Goal: Information Seeking & Learning: Learn about a topic

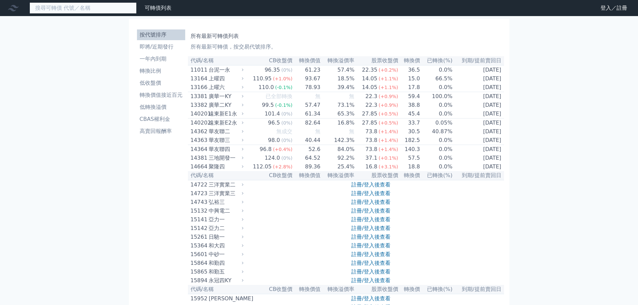
click at [85, 12] on input at bounding box center [82, 7] width 107 height 11
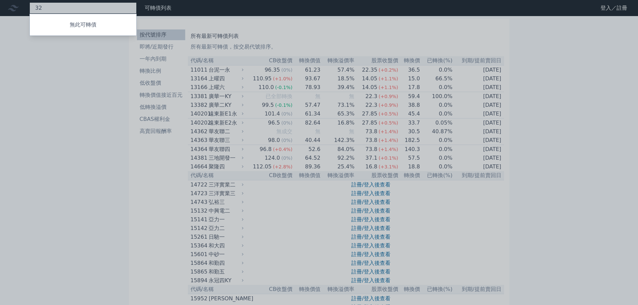
type input "3"
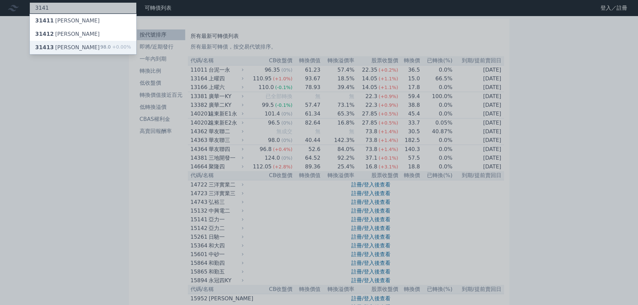
type input "3141"
click at [65, 49] on div "31413 [PERSON_NAME]" at bounding box center [67, 48] width 65 height 8
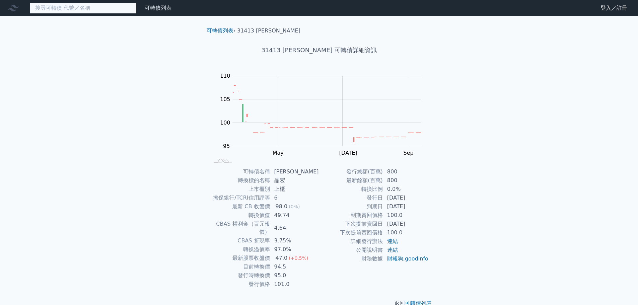
click at [66, 6] on input at bounding box center [82, 7] width 107 height 11
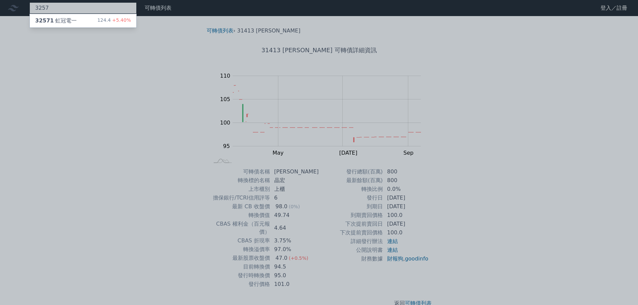
type input "3257"
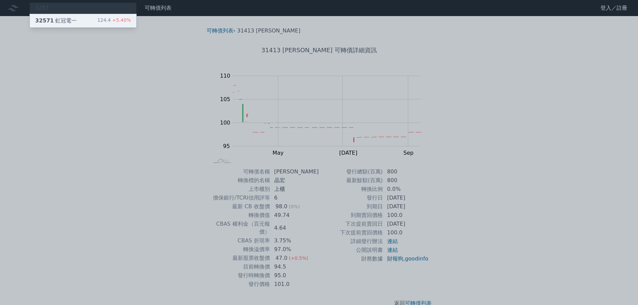
click at [80, 25] on div "32571 虹冠電一 124.4 +5.40%" at bounding box center [83, 20] width 106 height 13
